Goal: Register for event/course

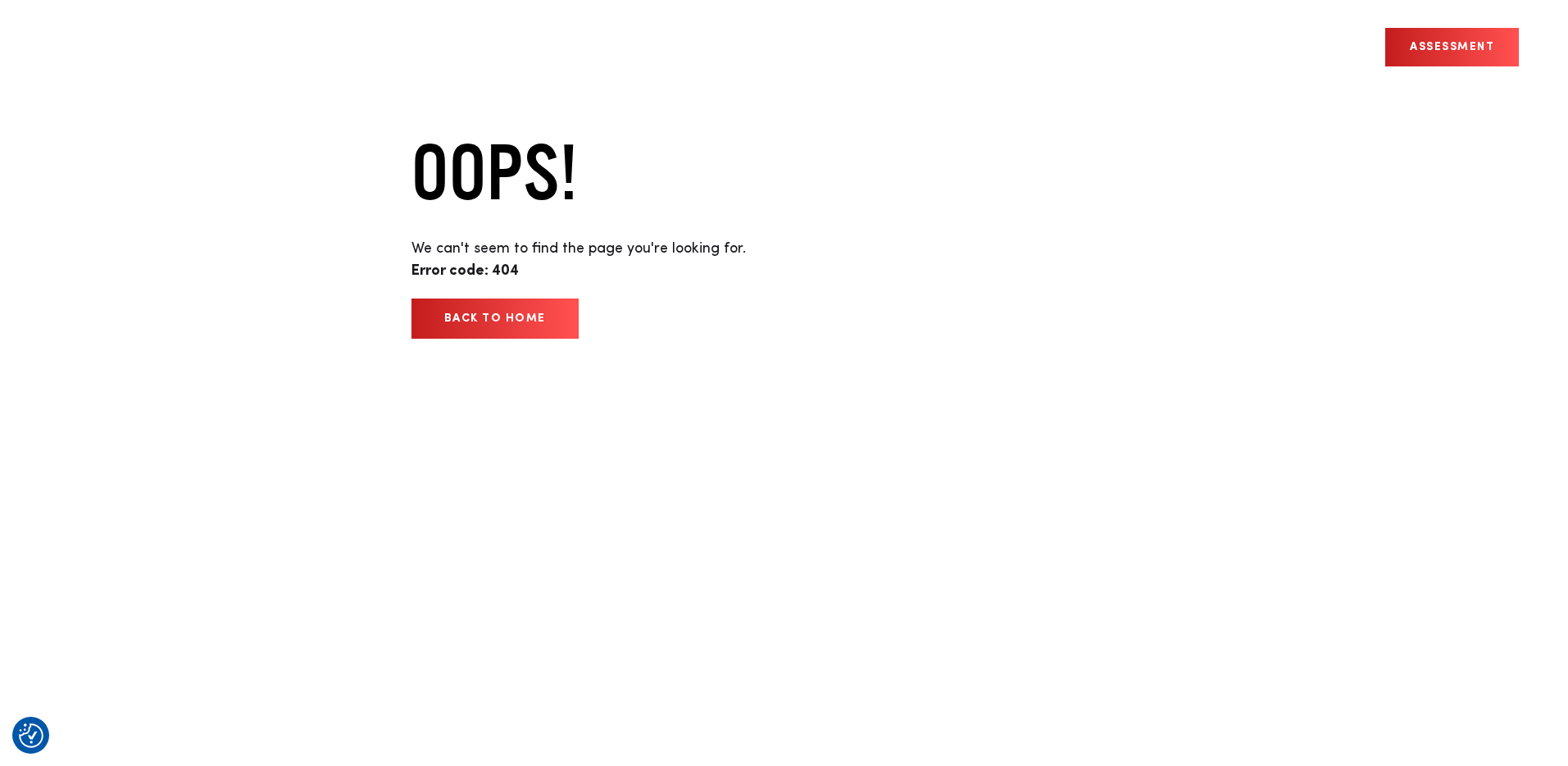
click at [469, 311] on link "Back to home" at bounding box center [495, 317] width 167 height 40
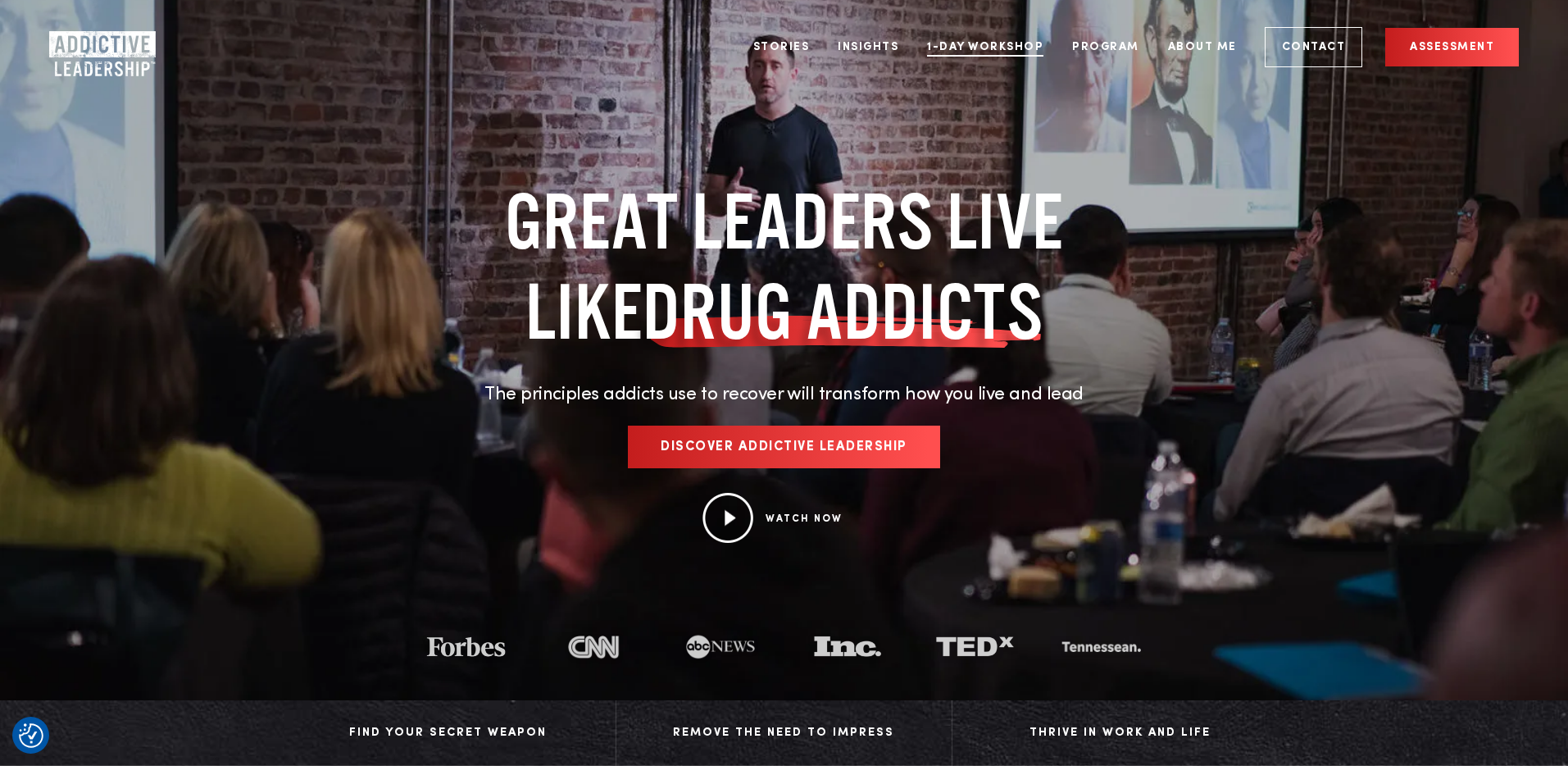
click at [942, 52] on link "1-Day Workshop" at bounding box center [984, 47] width 141 height 61
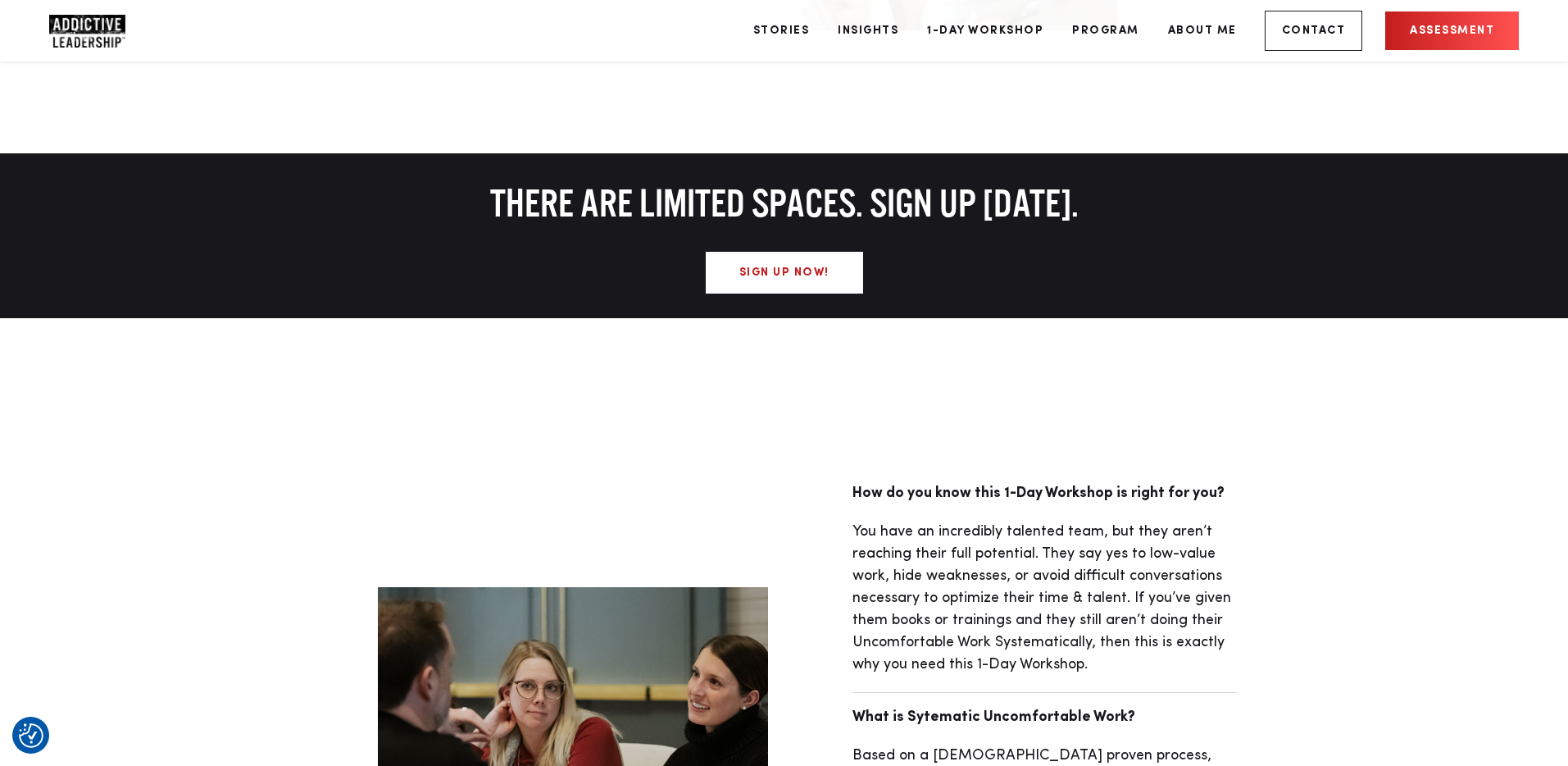
scroll to position [1175, 0]
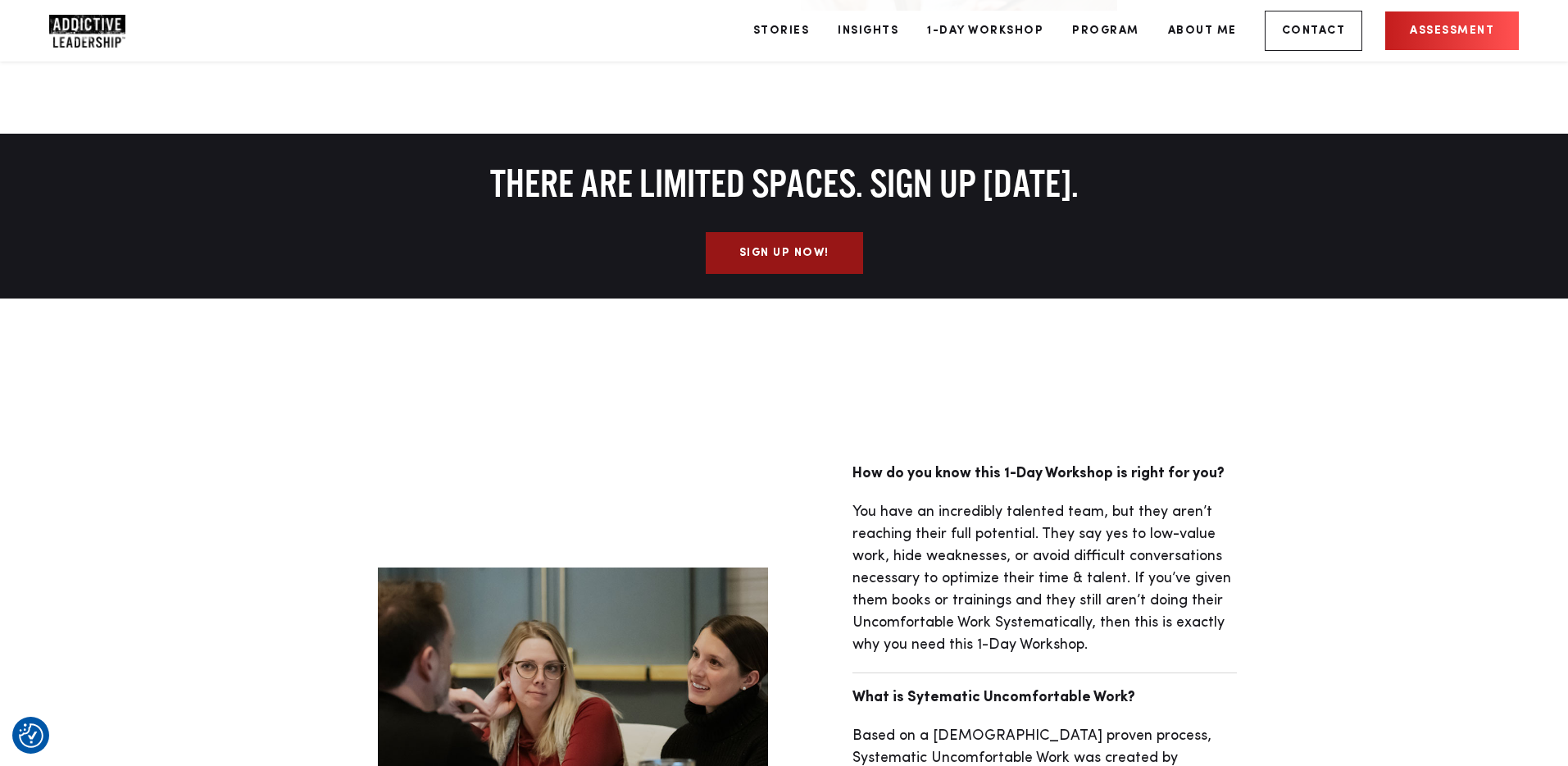
click at [748, 257] on link "Sign Up Now!" at bounding box center [784, 252] width 157 height 42
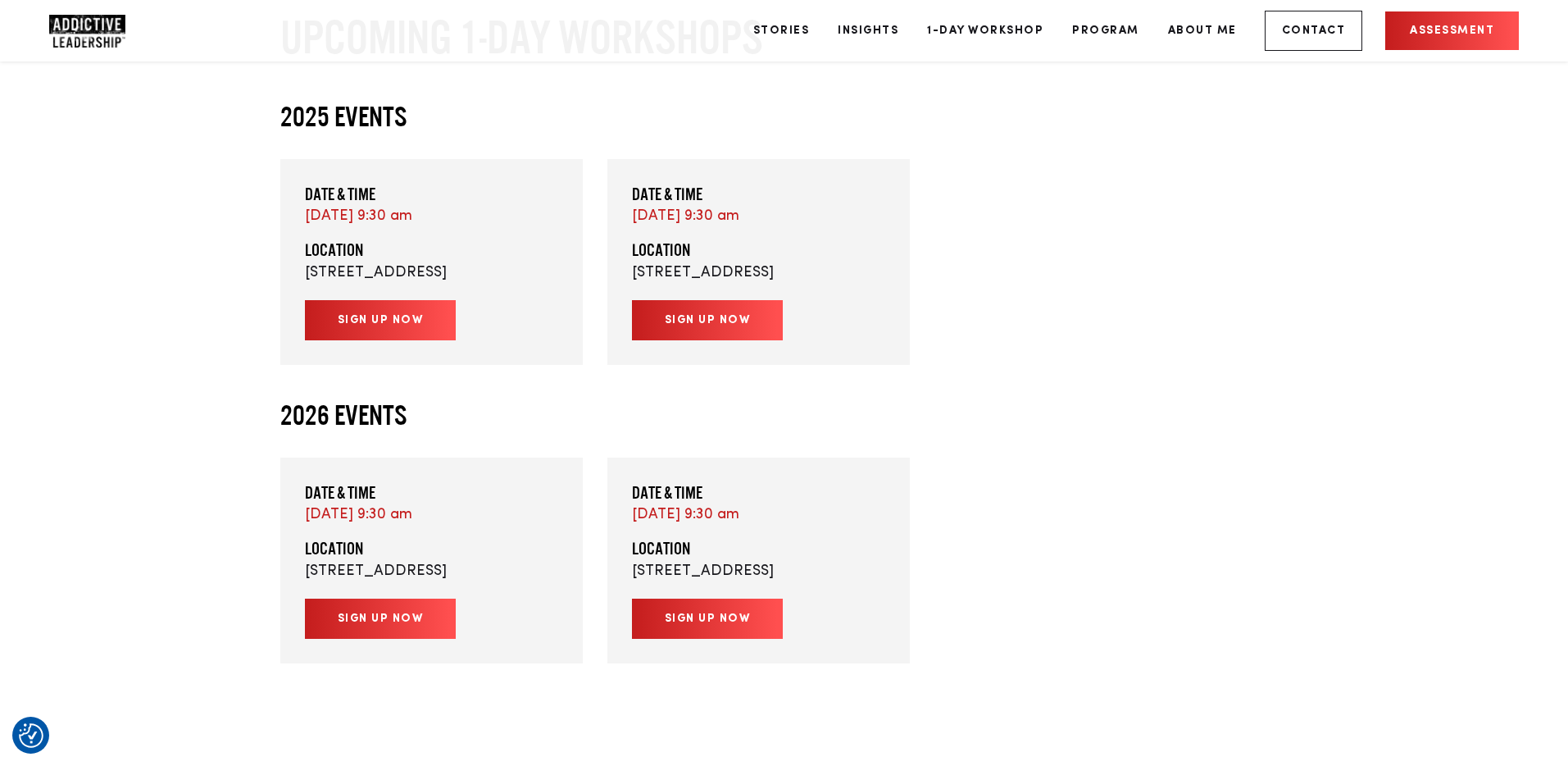
scroll to position [3929, 0]
